Goal: Entertainment & Leisure: Consume media (video, audio)

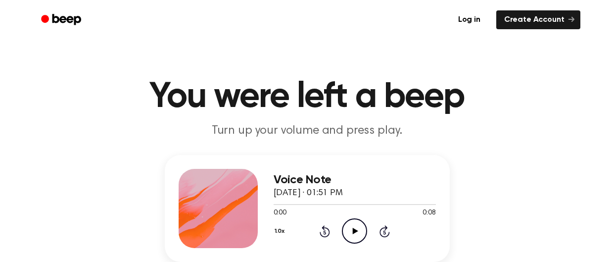
click at [362, 233] on icon "Play Audio" at bounding box center [354, 230] width 25 height 25
click at [362, 233] on icon "Pause Audio" at bounding box center [354, 230] width 25 height 25
click at [351, 230] on icon "Play Audio" at bounding box center [354, 230] width 25 height 25
click at [351, 230] on icon "Pause Audio" at bounding box center [354, 230] width 25 height 25
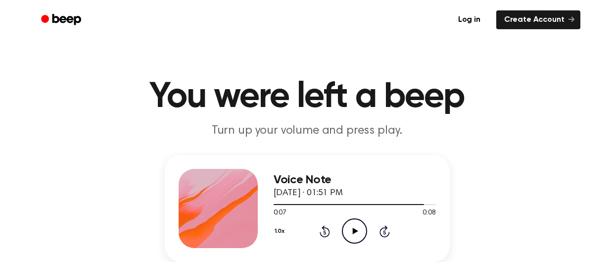
click at [355, 232] on icon at bounding box center [355, 231] width 5 height 6
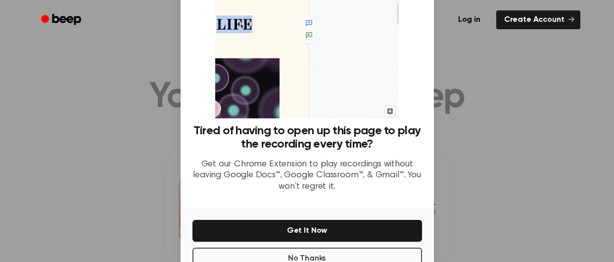
scroll to position [98, 0]
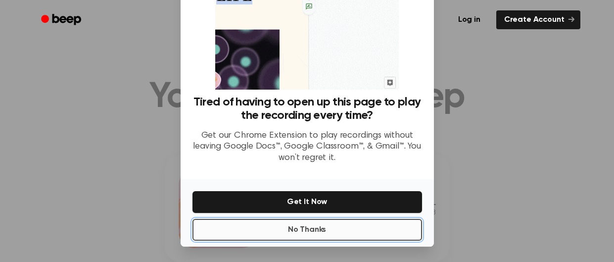
click at [343, 226] on button "No Thanks" at bounding box center [308, 230] width 230 height 22
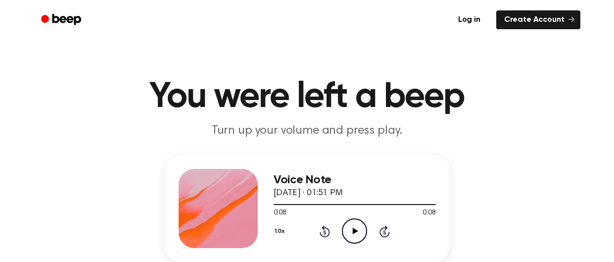
click at [283, 233] on div "1.0x" at bounding box center [281, 231] width 15 height 15
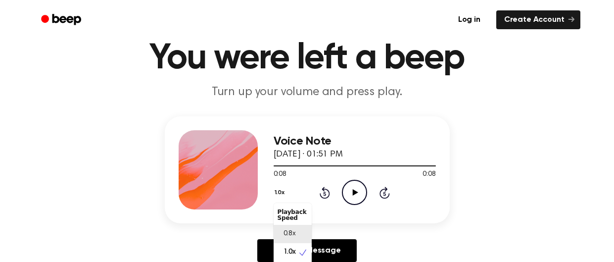
click at [296, 237] on div "0.8x" at bounding box center [293, 234] width 38 height 18
click at [355, 197] on icon "Play Audio" at bounding box center [354, 192] width 25 height 25
click at [359, 190] on icon "Play Audio" at bounding box center [354, 192] width 25 height 25
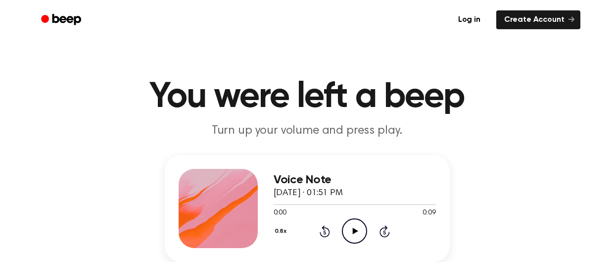
click at [357, 232] on icon "Play Audio" at bounding box center [354, 230] width 25 height 25
click at [348, 232] on icon "Play Audio" at bounding box center [354, 230] width 25 height 25
click at [349, 232] on icon "Play Audio" at bounding box center [354, 230] width 25 height 25
click at [274, 232] on button "0.8x" at bounding box center [282, 231] width 17 height 17
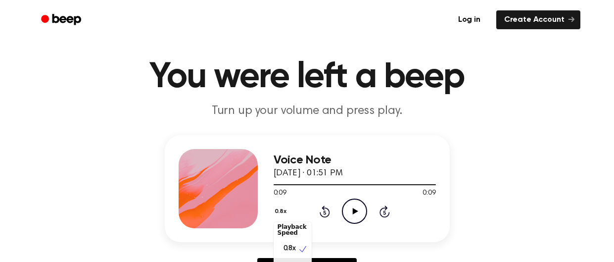
scroll to position [34, 0]
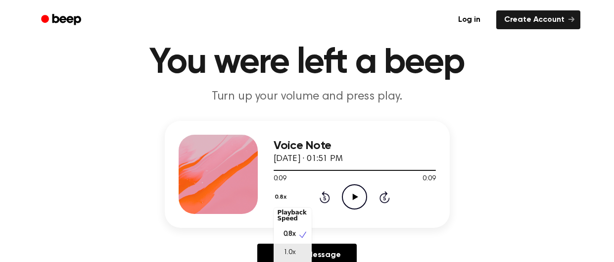
click at [299, 259] on div "1.0x" at bounding box center [293, 253] width 38 height 18
click at [359, 195] on icon "Play Audio" at bounding box center [354, 196] width 25 height 25
click at [343, 203] on icon "Play Audio" at bounding box center [354, 196] width 25 height 25
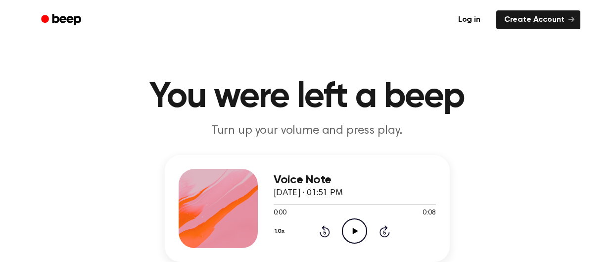
click at [364, 234] on icon "Play Audio" at bounding box center [354, 230] width 25 height 25
click at [347, 231] on icon "Play Audio" at bounding box center [354, 230] width 25 height 25
click at [348, 233] on icon "Play Audio" at bounding box center [354, 230] width 25 height 25
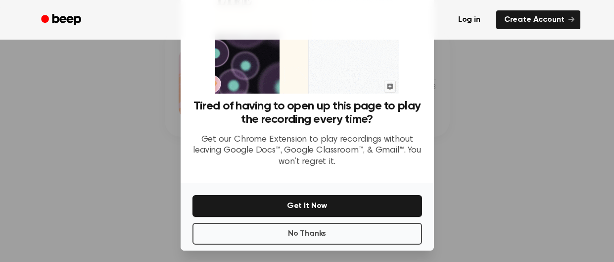
scroll to position [98, 0]
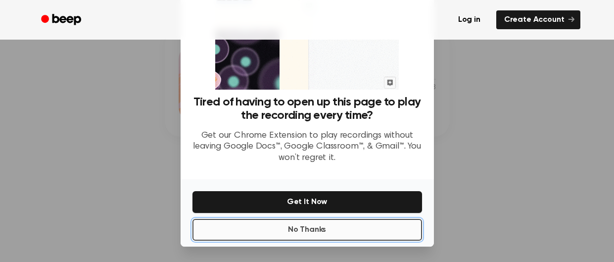
click at [324, 227] on button "No Thanks" at bounding box center [308, 230] width 230 height 22
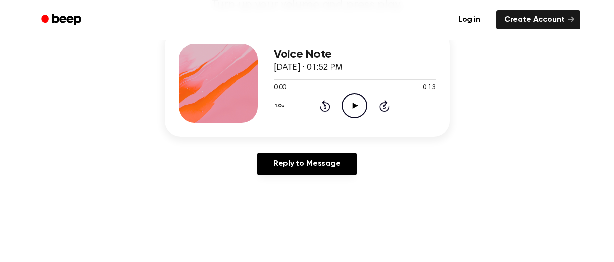
click at [356, 108] on icon "Play Audio" at bounding box center [354, 105] width 25 height 25
click at [359, 113] on icon "Play Audio" at bounding box center [354, 105] width 25 height 25
click at [354, 106] on icon at bounding box center [355, 105] width 5 height 6
click at [350, 99] on icon "Play Audio" at bounding box center [354, 105] width 25 height 25
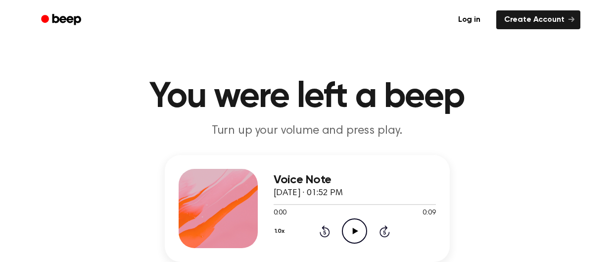
click at [353, 228] on icon at bounding box center [355, 231] width 5 height 6
click at [349, 231] on icon "Play Audio" at bounding box center [354, 230] width 25 height 25
click at [360, 222] on icon "Play Audio" at bounding box center [354, 230] width 25 height 25
click at [347, 221] on circle at bounding box center [355, 231] width 24 height 24
click at [351, 226] on icon "Play Audio" at bounding box center [354, 230] width 25 height 25
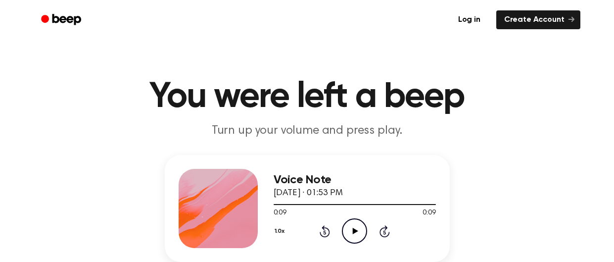
click at [355, 230] on icon at bounding box center [355, 231] width 5 height 6
click at [353, 237] on icon "Play Audio" at bounding box center [354, 230] width 25 height 25
click at [346, 231] on icon "Play Audio" at bounding box center [354, 230] width 25 height 25
click at [354, 232] on icon at bounding box center [355, 231] width 5 height 6
click at [355, 233] on icon at bounding box center [355, 231] width 5 height 6
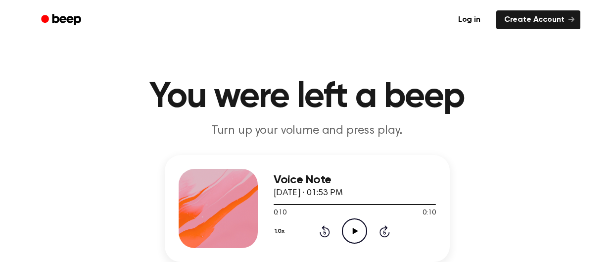
click at [360, 226] on icon "Play Audio" at bounding box center [354, 230] width 25 height 25
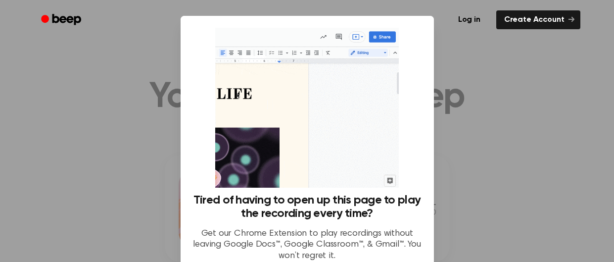
scroll to position [98, 0]
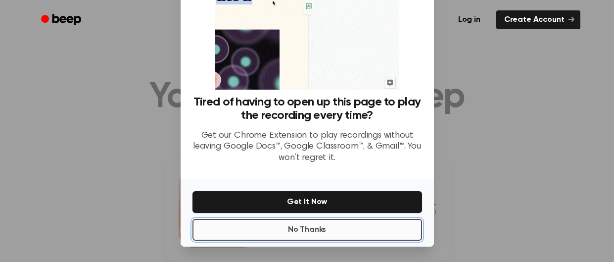
click at [344, 221] on button "No Thanks" at bounding box center [308, 230] width 230 height 22
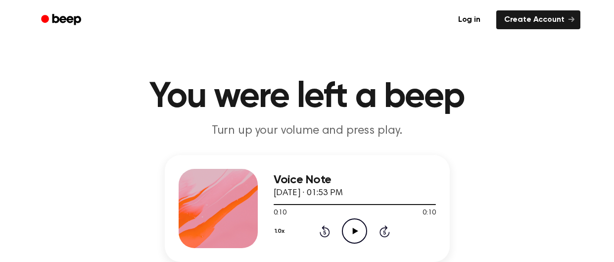
click at [367, 232] on circle at bounding box center [355, 231] width 24 height 24
click at [359, 225] on icon "Play Audio" at bounding box center [354, 230] width 25 height 25
click at [352, 239] on icon "Play Audio" at bounding box center [354, 230] width 25 height 25
click at [352, 236] on icon "Play Audio" at bounding box center [354, 230] width 25 height 25
click at [362, 231] on icon "Play Audio" at bounding box center [354, 230] width 25 height 25
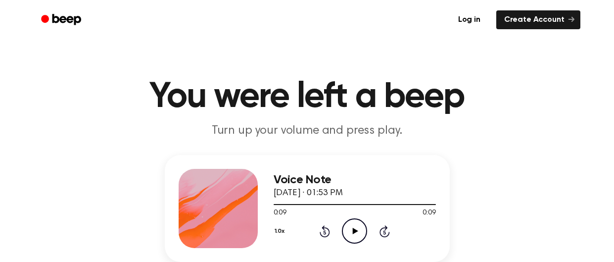
click at [286, 229] on div "1.0x" at bounding box center [281, 231] width 15 height 15
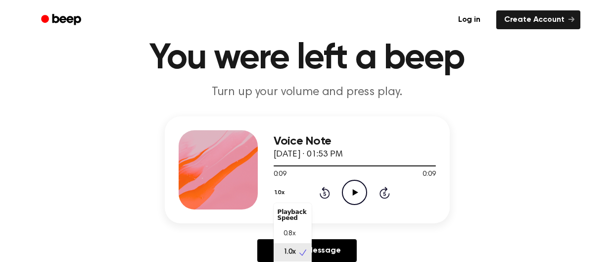
scroll to position [4, 0]
click at [305, 257] on div "1.2x" at bounding box center [293, 266] width 38 height 18
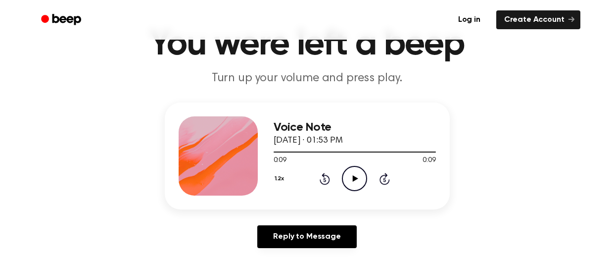
click at [354, 170] on icon "Play Audio" at bounding box center [354, 178] width 25 height 25
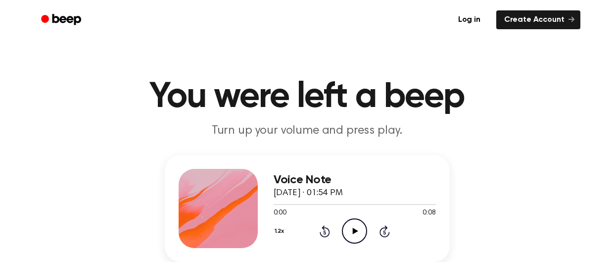
click at [346, 228] on icon "Play Audio" at bounding box center [354, 230] width 25 height 25
click at [349, 219] on icon "Play Audio" at bounding box center [354, 230] width 25 height 25
click at [283, 231] on button "1.2x" at bounding box center [281, 231] width 14 height 17
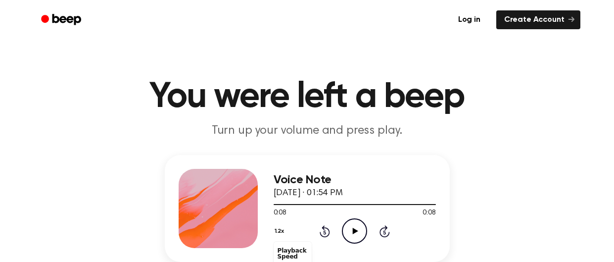
scroll to position [56, 0]
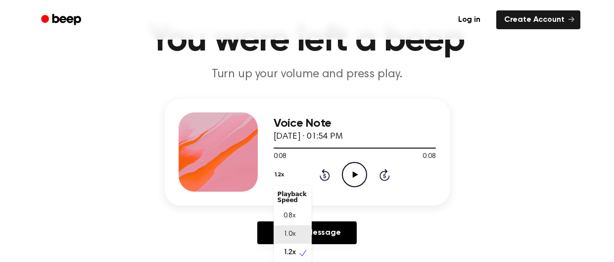
click at [293, 237] on span "1.0x" at bounding box center [290, 234] width 12 height 10
click at [360, 165] on icon "Play Audio" at bounding box center [354, 174] width 25 height 25
click at [279, 172] on button "1.0x" at bounding box center [281, 174] width 15 height 17
click at [293, 215] on span "0.8x" at bounding box center [290, 216] width 12 height 10
click at [346, 177] on icon "Play Audio" at bounding box center [354, 174] width 25 height 25
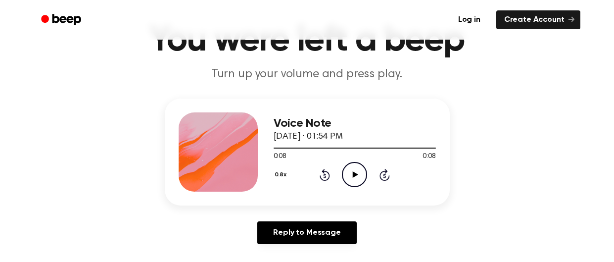
click at [355, 165] on icon "Play Audio" at bounding box center [354, 174] width 25 height 25
click at [353, 173] on icon "Play Audio" at bounding box center [354, 174] width 25 height 25
click at [275, 177] on button "0.8x" at bounding box center [282, 174] width 17 height 17
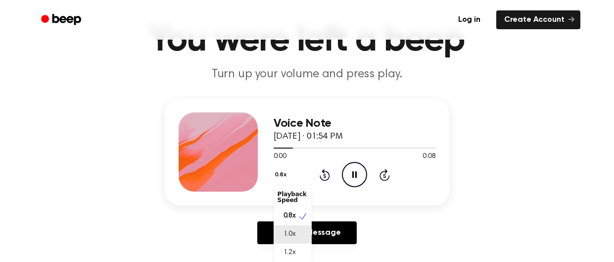
click at [293, 231] on span "1.0x" at bounding box center [290, 234] width 12 height 10
